Goal: Task Accomplishment & Management: Manage account settings

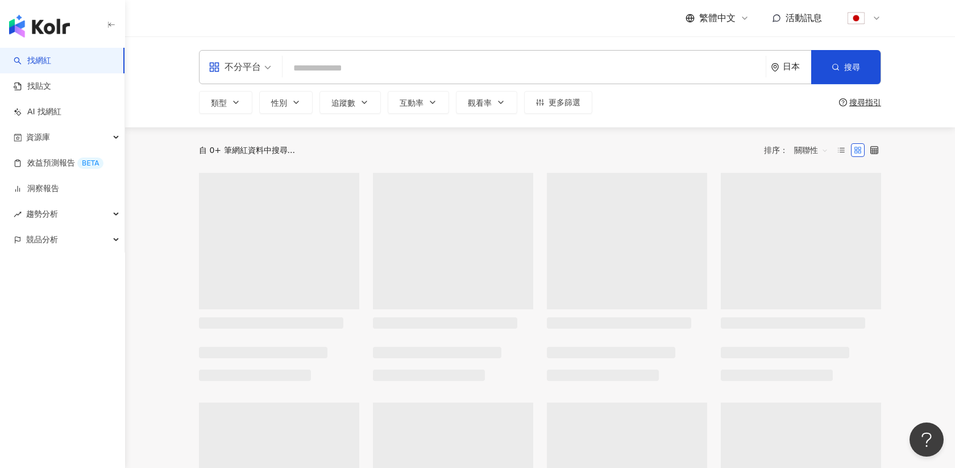
click at [876, 20] on icon at bounding box center [876, 18] width 9 height 9
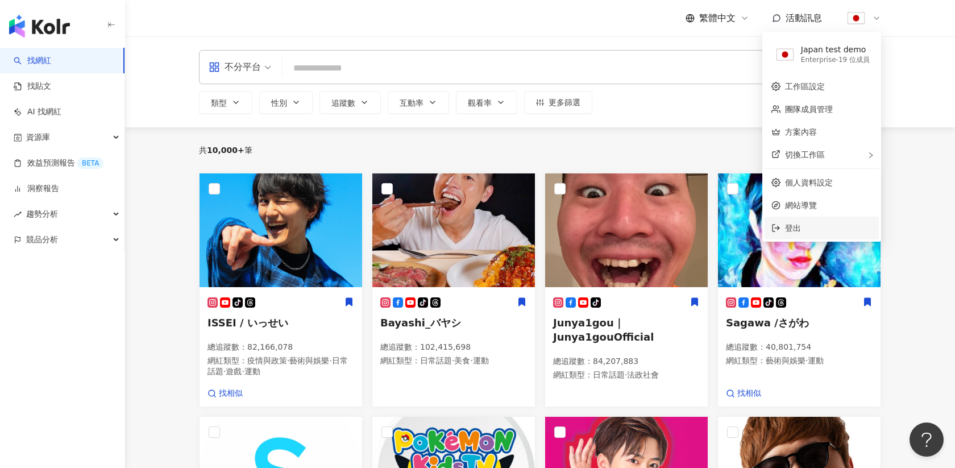
click at [809, 220] on li "登出" at bounding box center [821, 227] width 114 height 23
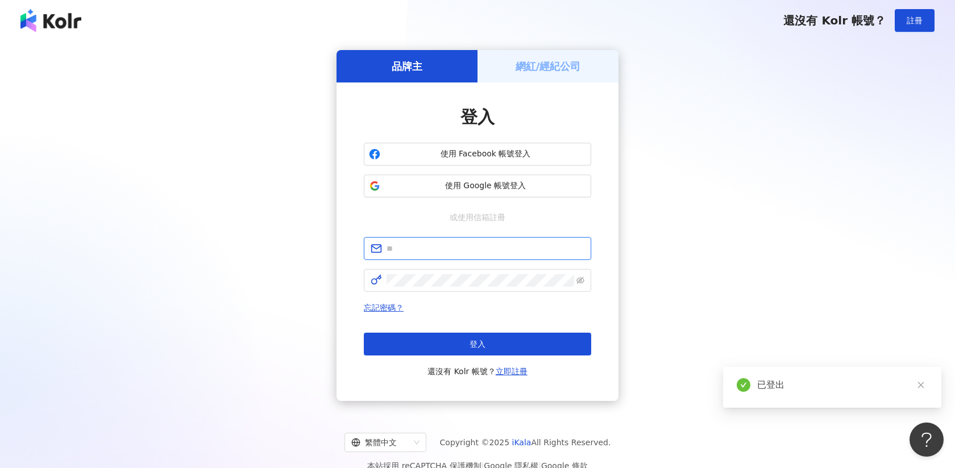
type input "**********"
click at [184, 106] on div "**********" at bounding box center [477, 225] width 927 height 351
